Goal: Find contact information: Find contact information

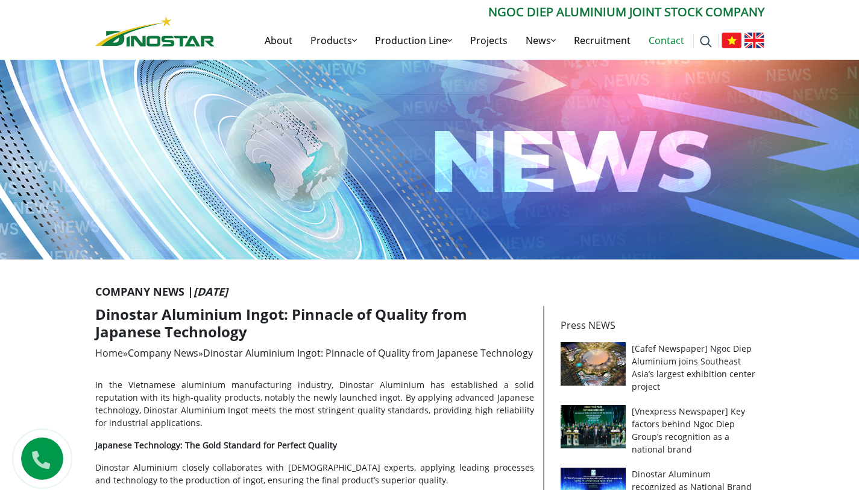
click at [653, 36] on link "Contact" at bounding box center [667, 40] width 54 height 39
click at [653, 43] on link "Contact" at bounding box center [667, 40] width 54 height 39
click at [653, 41] on link "Contact" at bounding box center [667, 40] width 54 height 39
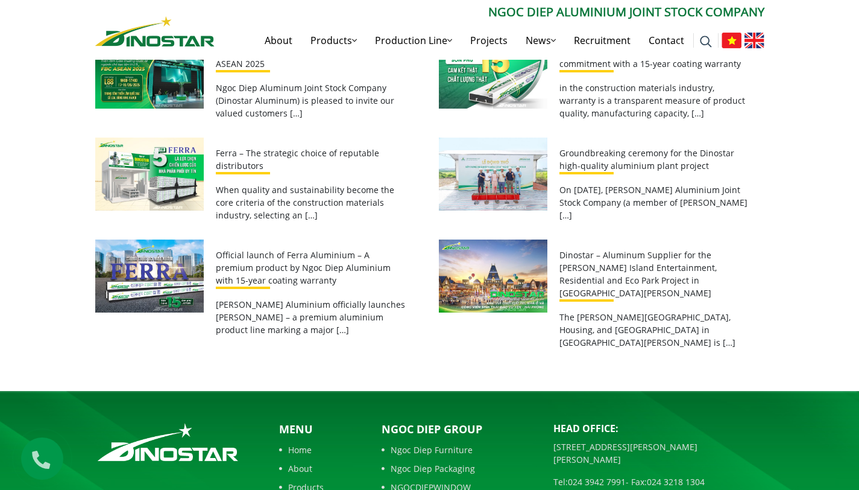
scroll to position [1236, 0]
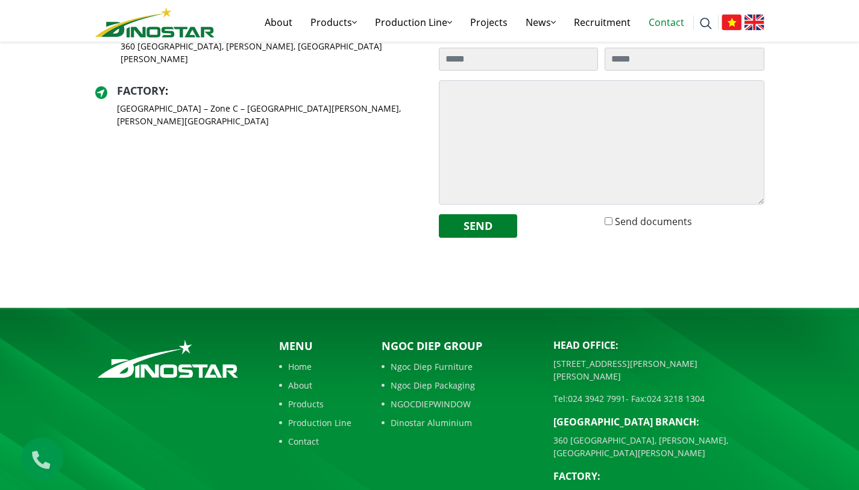
scroll to position [473, 0]
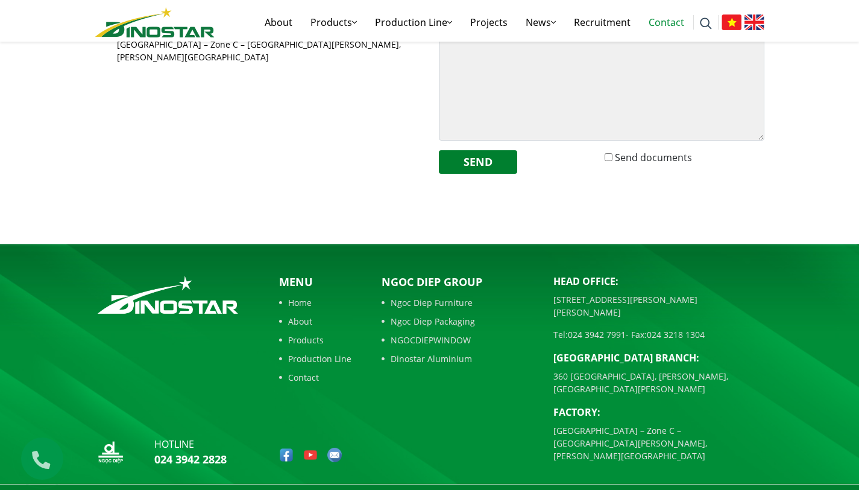
click at [300, 323] on link "About" at bounding box center [315, 321] width 72 height 13
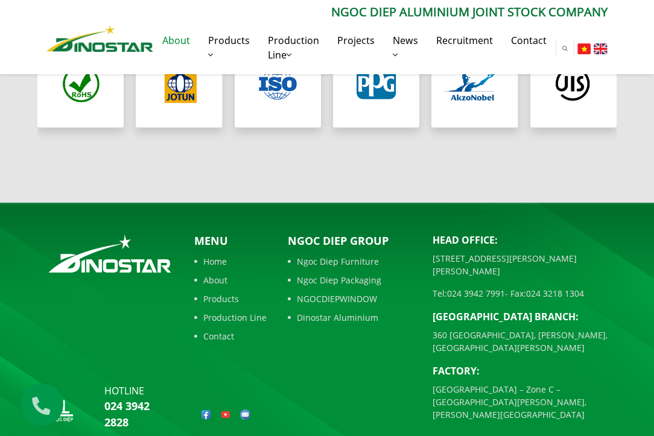
scroll to position [1187, 0]
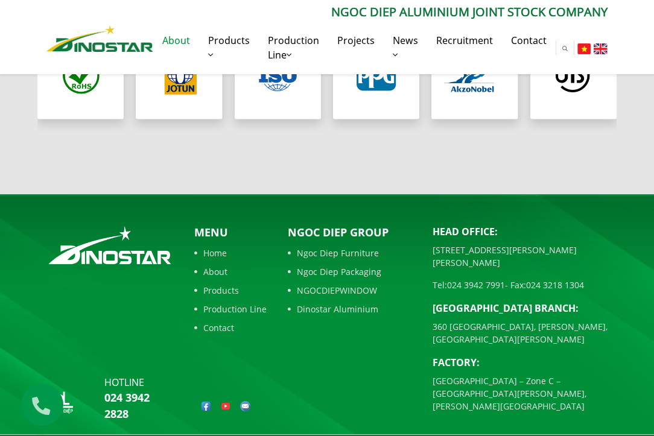
drag, startPoint x: 200, startPoint y: 421, endPoint x: 119, endPoint y: 422, distance: 80.8
copy icon "Tap doan Ngoc Diep."
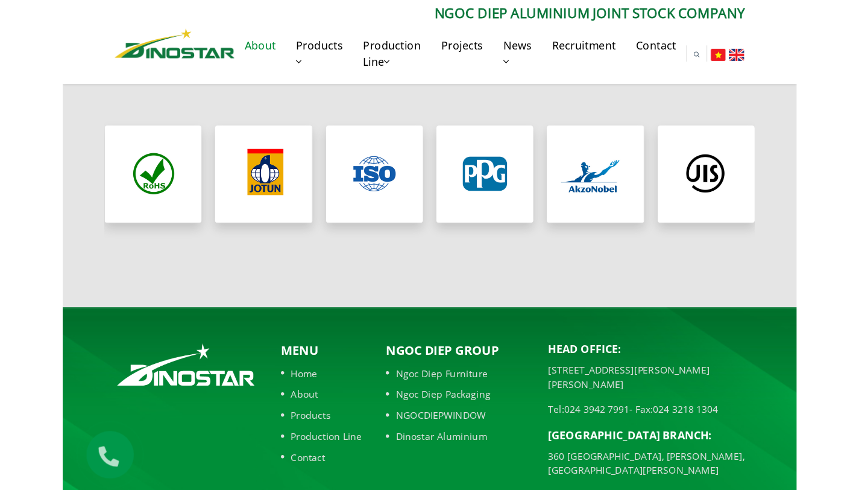
scroll to position [1079, 0]
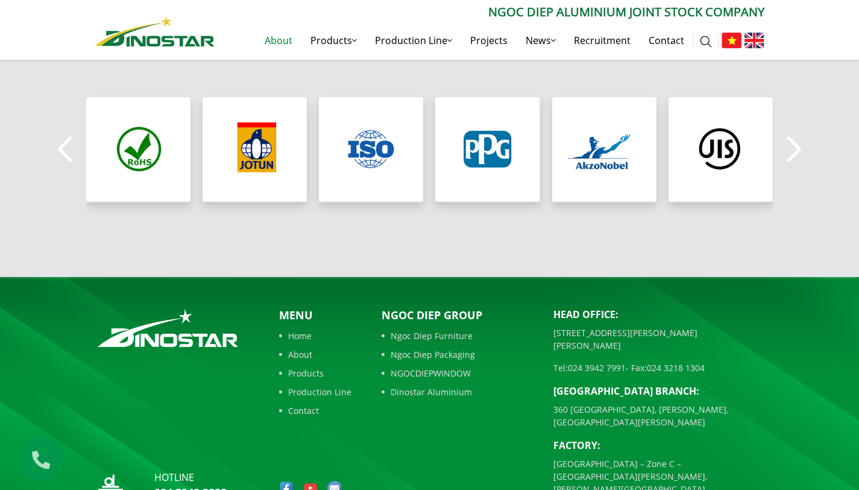
click at [311, 404] on link "Contact" at bounding box center [315, 410] width 72 height 13
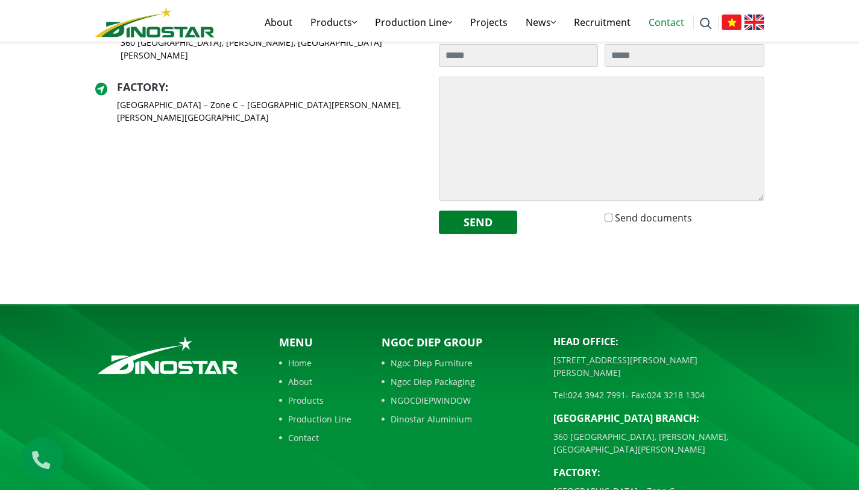
scroll to position [473, 0]
